Goal: Book appointment/travel/reservation

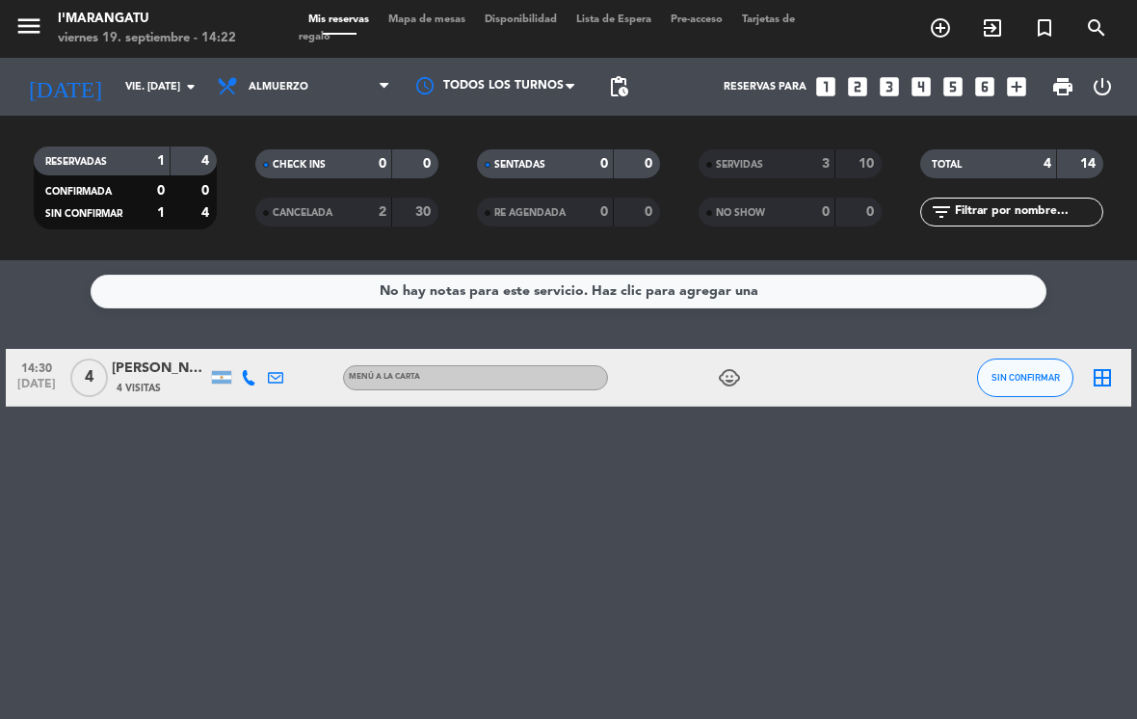
click at [920, 84] on icon "looks_4" at bounding box center [921, 86] width 25 height 25
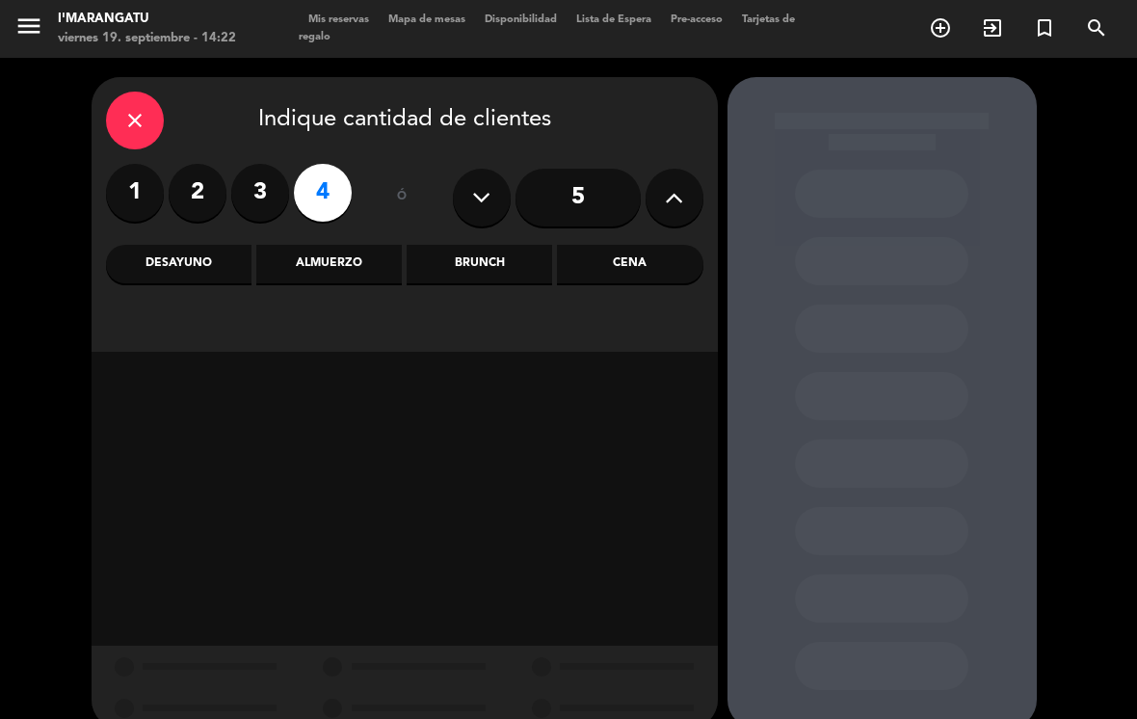
click at [652, 281] on div "Cena" at bounding box center [629, 264] width 145 height 39
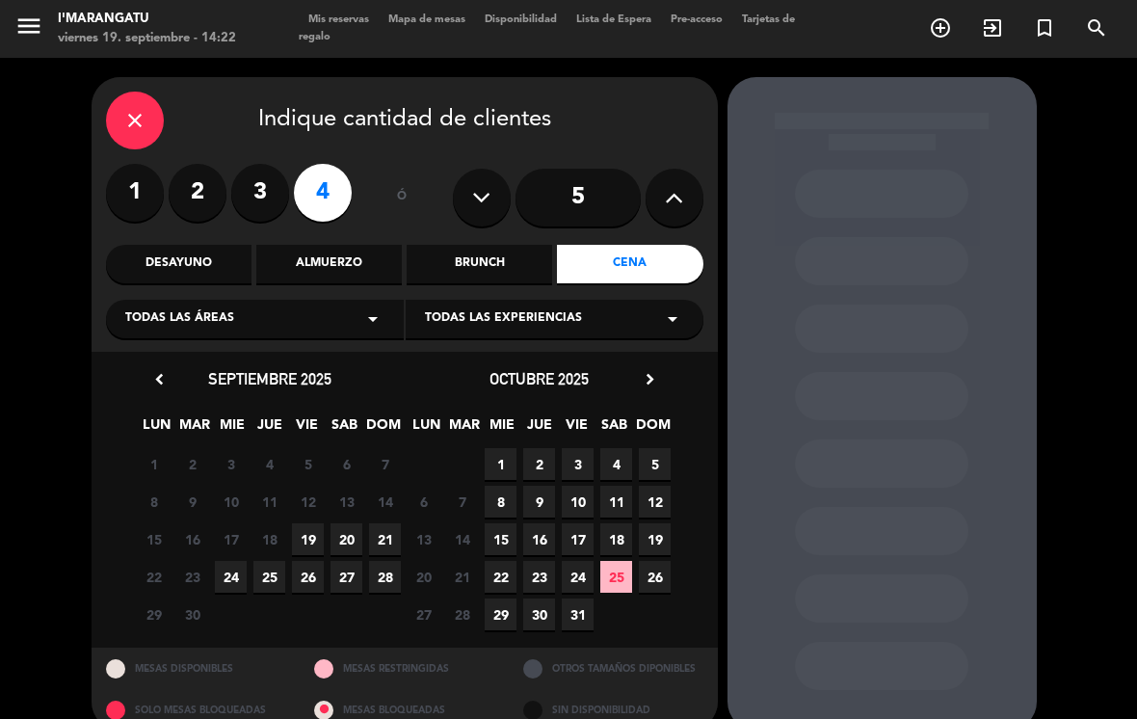
click at [354, 525] on span "20" at bounding box center [347, 539] width 32 height 32
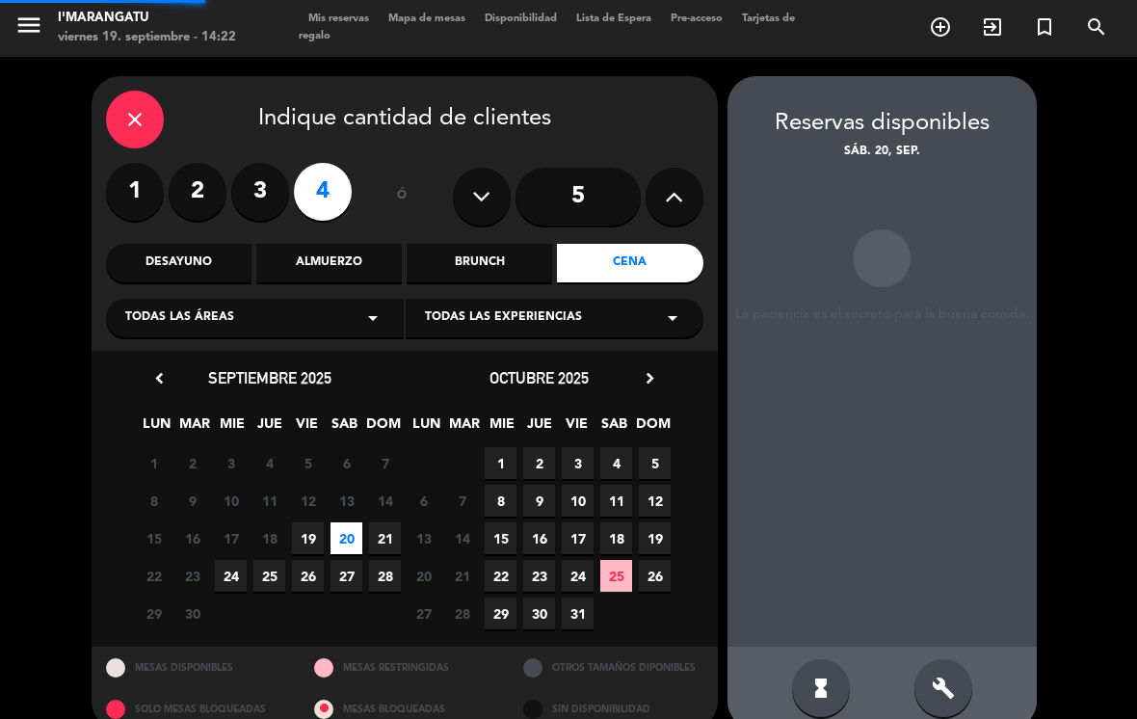
scroll to position [30, 0]
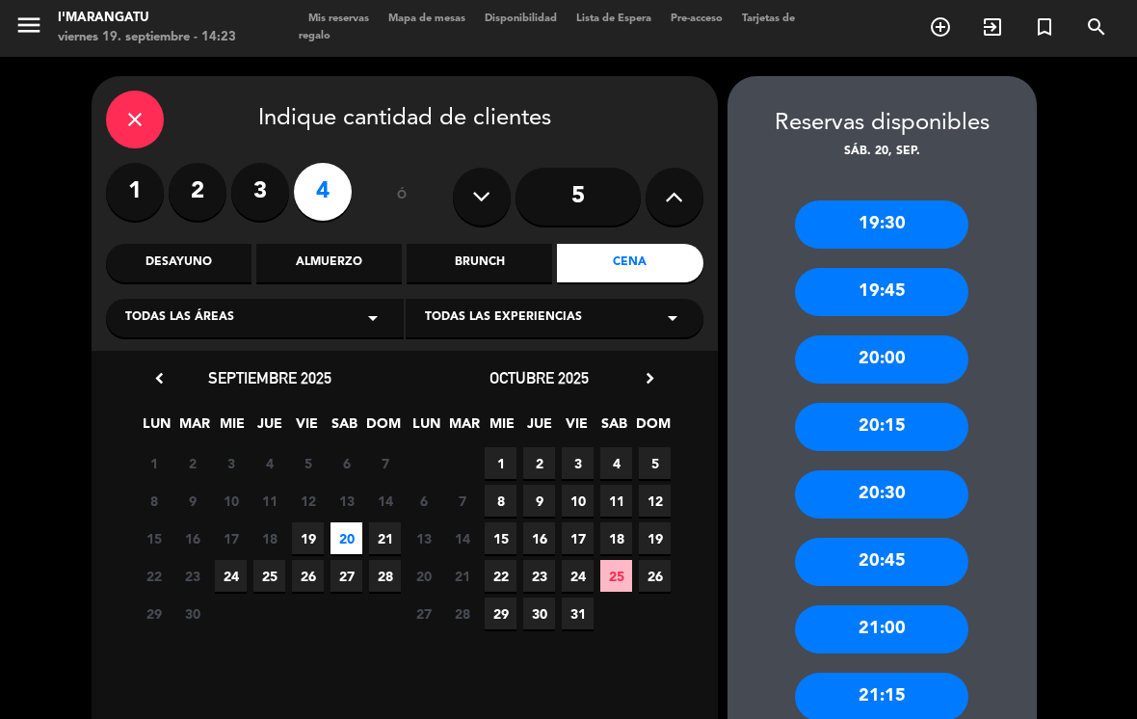
click at [845, 470] on div "20:30" at bounding box center [881, 494] width 173 height 48
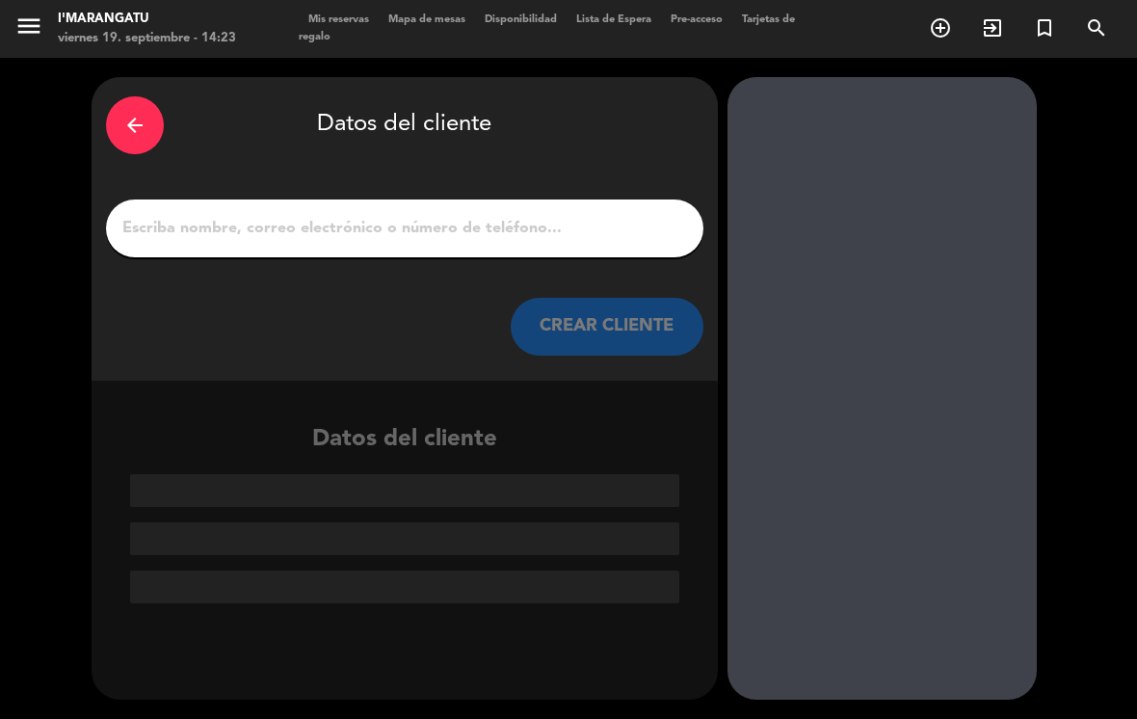
scroll to position [0, 0]
click at [305, 215] on input "1" at bounding box center [404, 228] width 569 height 27
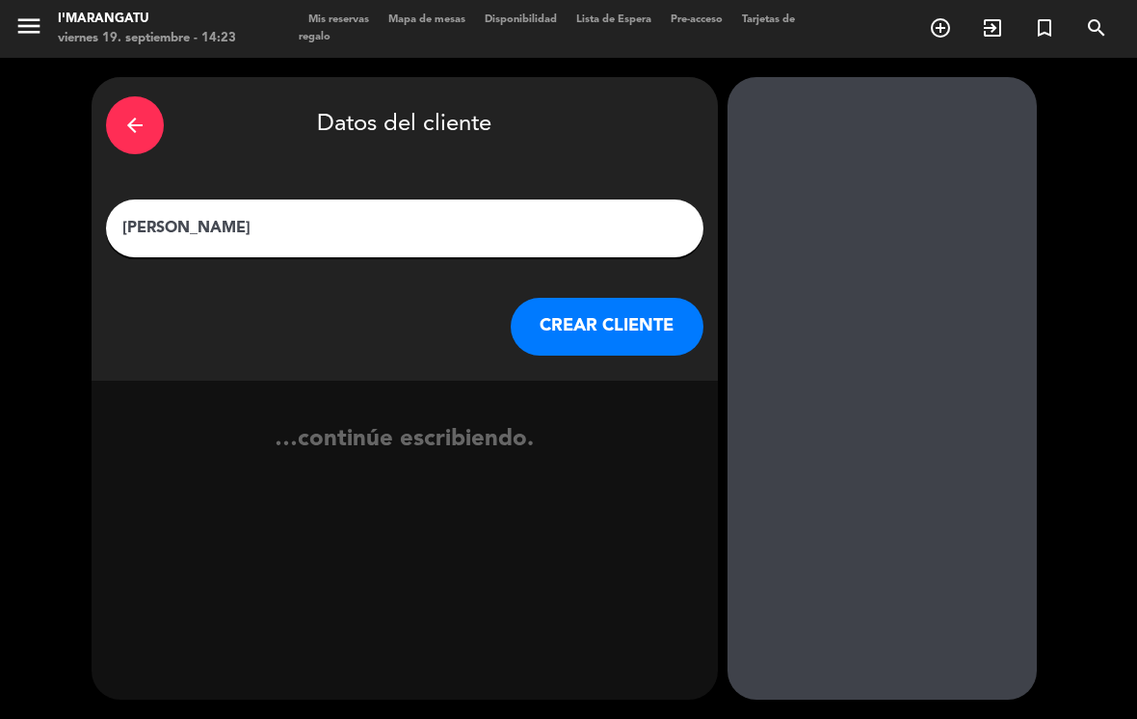
type input "[PERSON_NAME]"
click at [575, 298] on button "CREAR CLIENTE" at bounding box center [607, 327] width 193 height 58
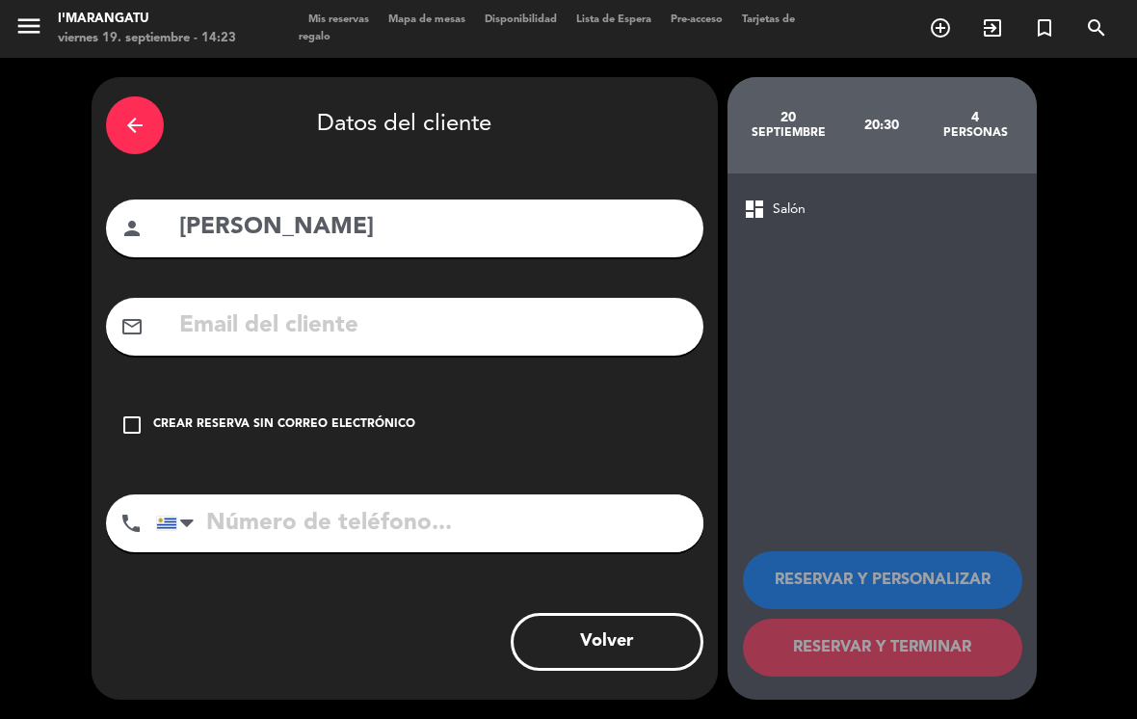
click at [142, 413] on icon "check_box_outline_blank" at bounding box center [131, 424] width 23 height 23
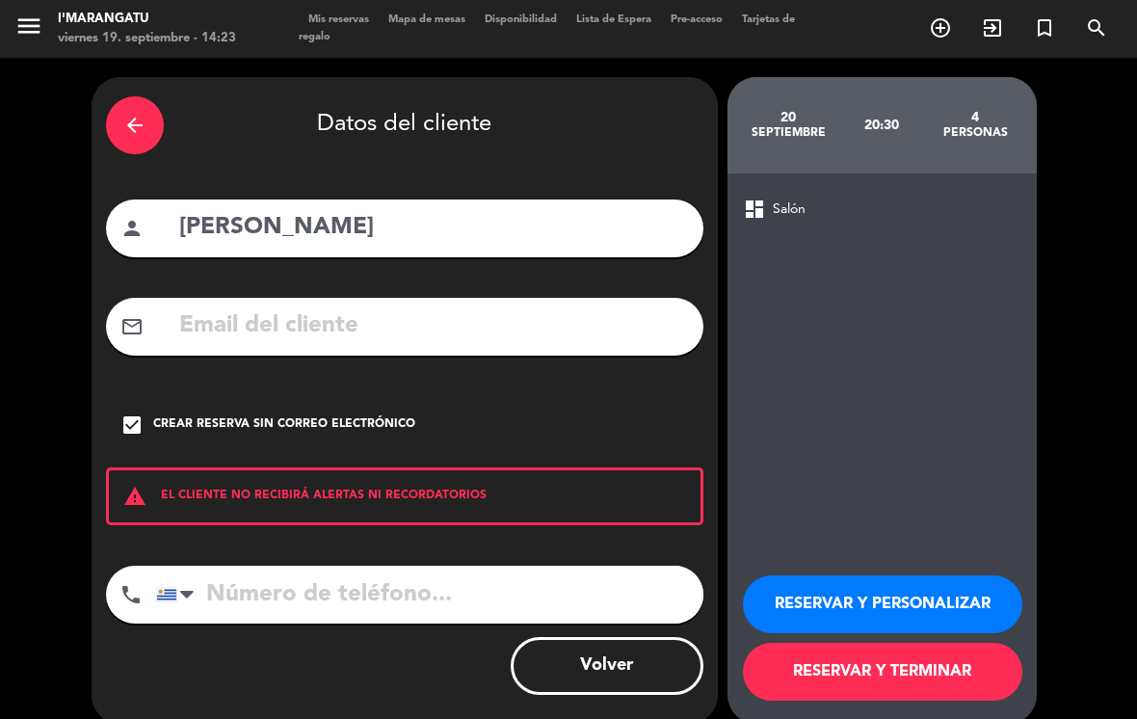
click at [278, 566] on input "tel" at bounding box center [429, 595] width 547 height 58
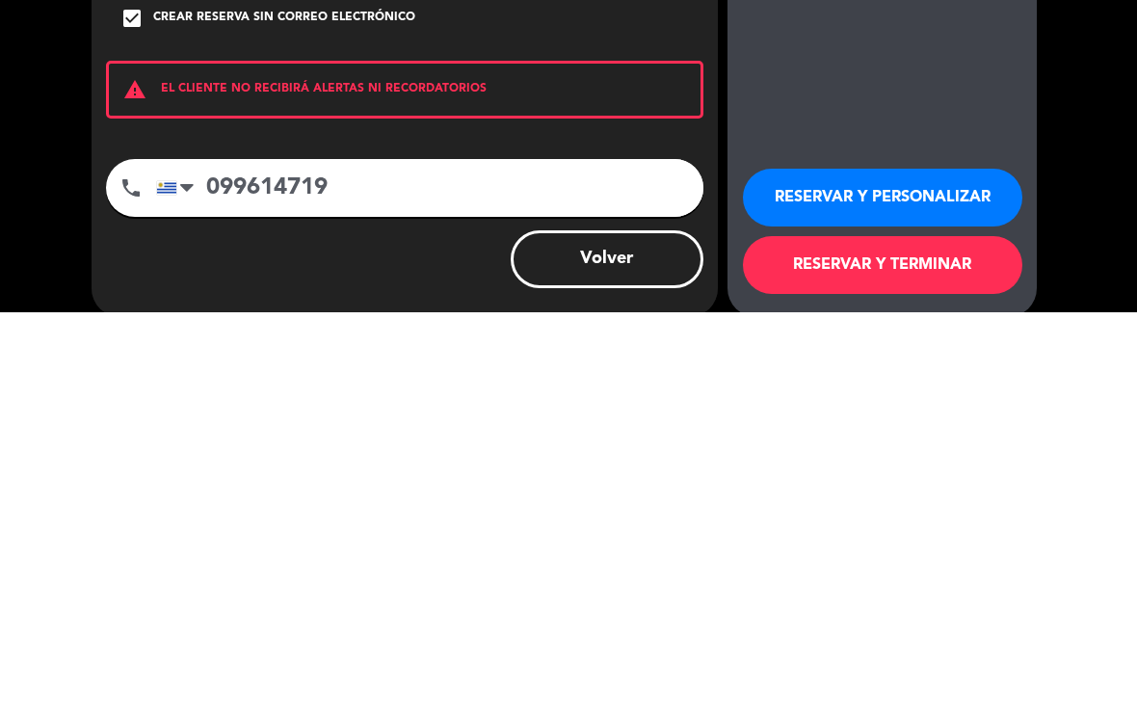
type input "099614719"
click at [794, 575] on button "RESERVAR Y PERSONALIZAR" at bounding box center [882, 604] width 279 height 58
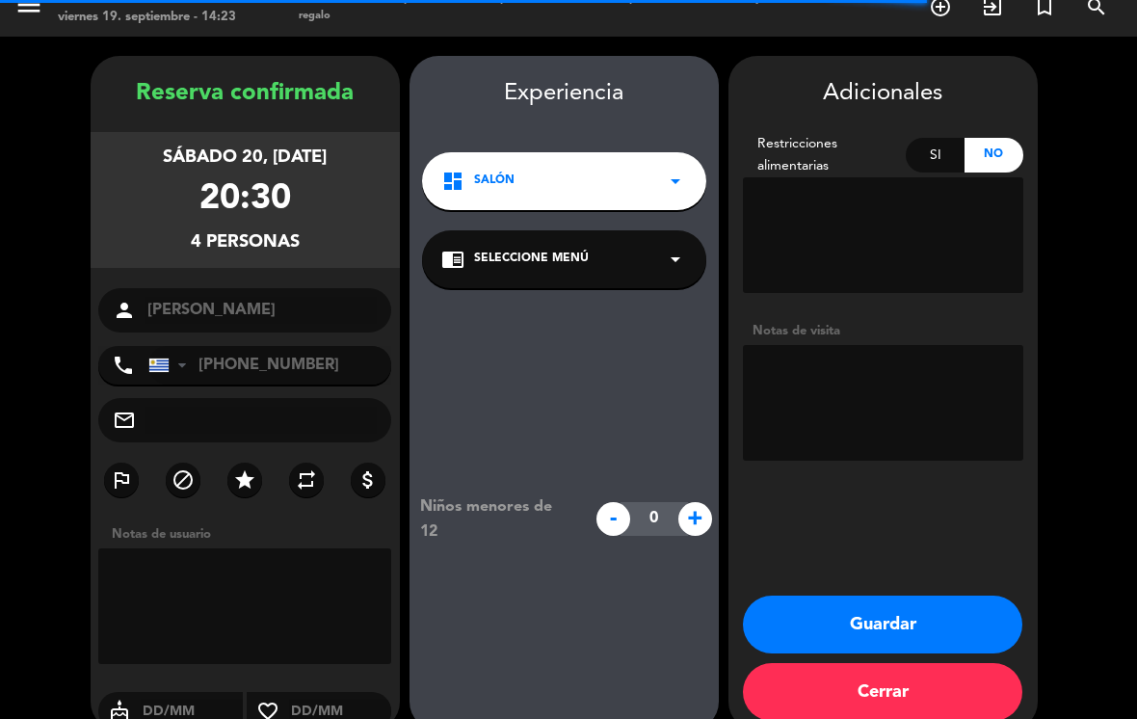
scroll to position [21, 0]
